Goal: Information Seeking & Learning: Check status

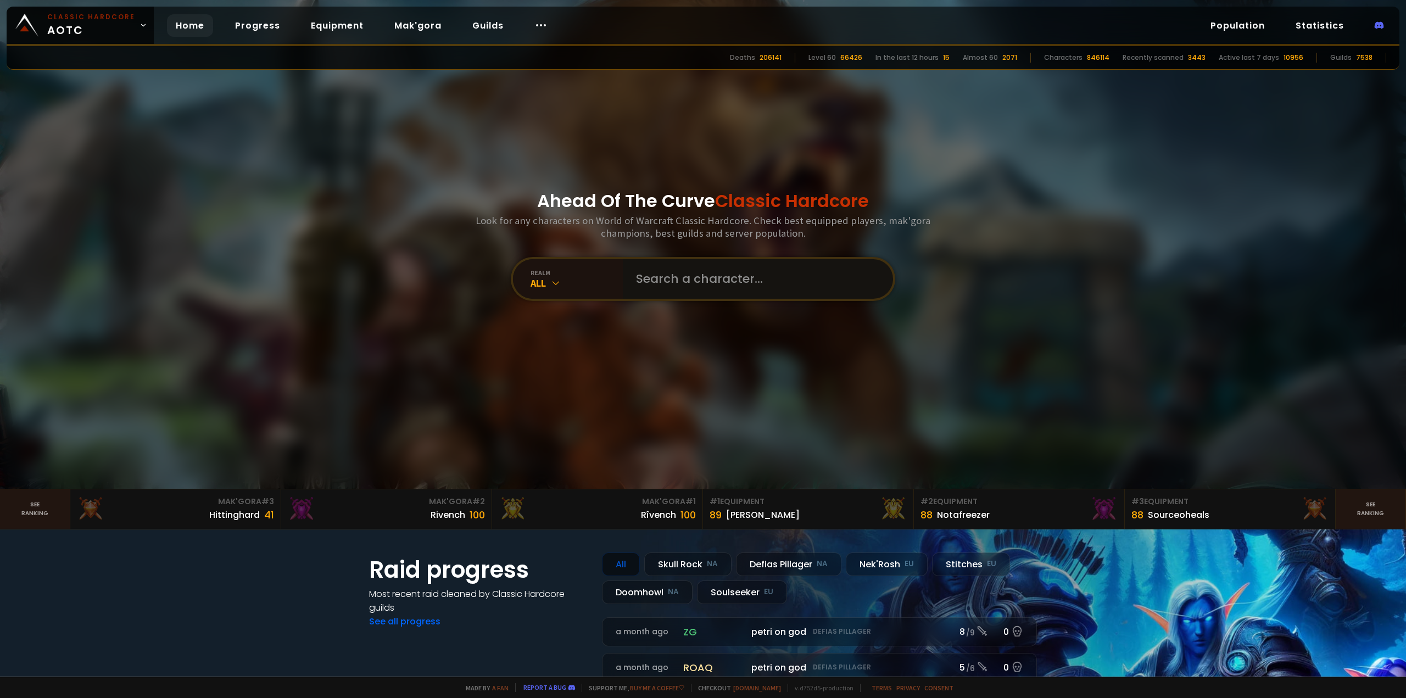
click at [672, 288] on input "text" at bounding box center [754, 279] width 250 height 40
type input "adventurer"
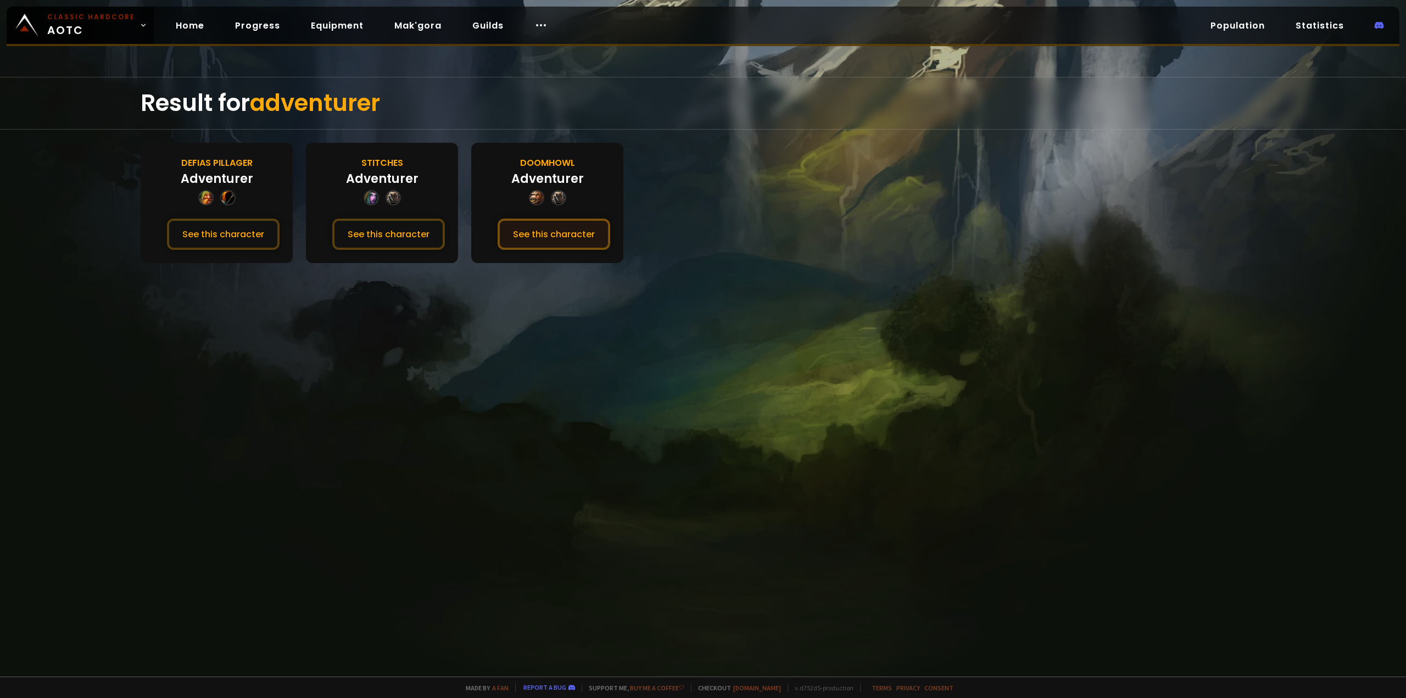
click at [532, 234] on button "See this character" at bounding box center [554, 234] width 113 height 31
